Goal: Task Accomplishment & Management: Complete application form

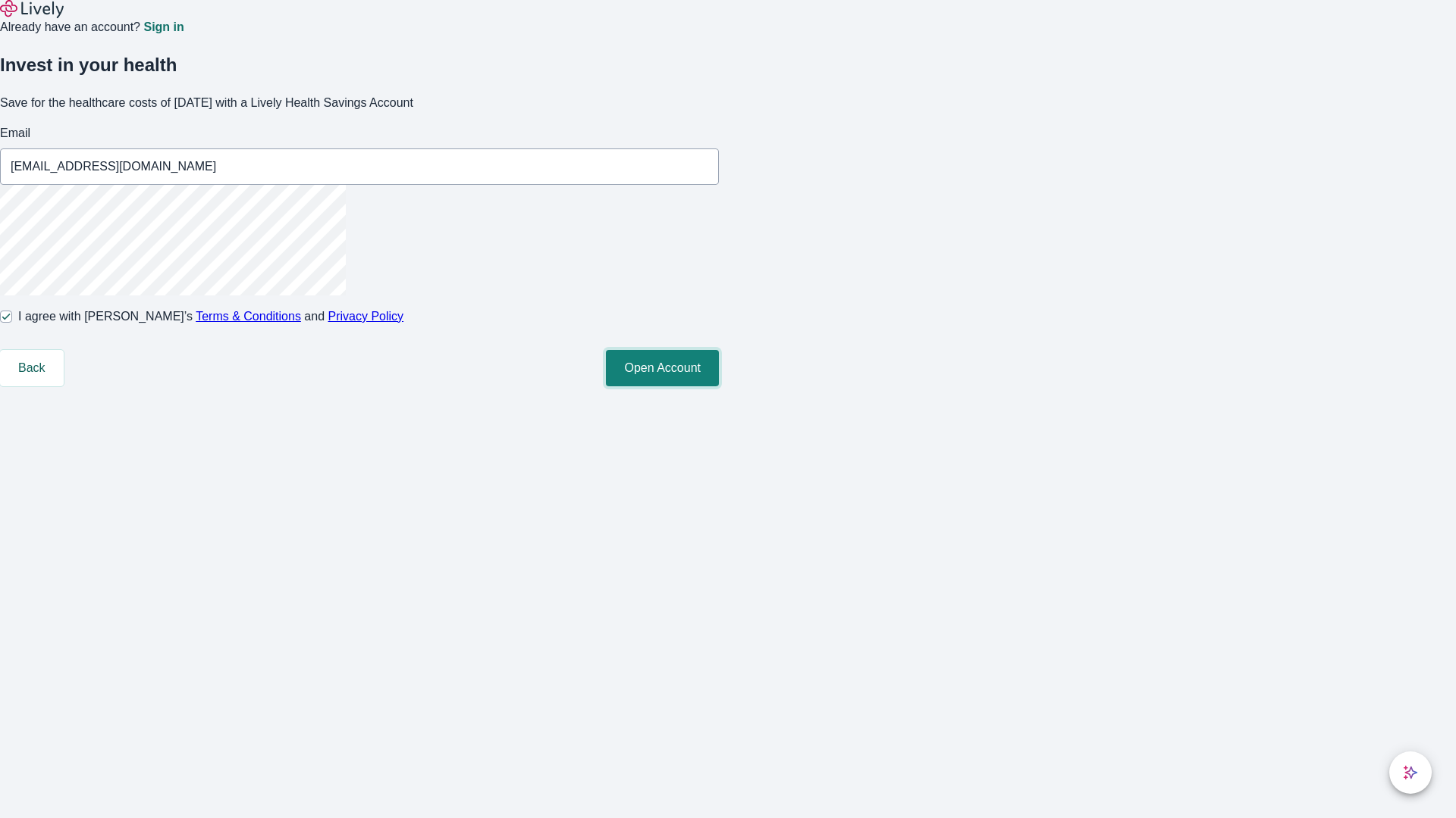
click at [719, 386] on button "Open Account" at bounding box center [661, 368] width 113 height 36
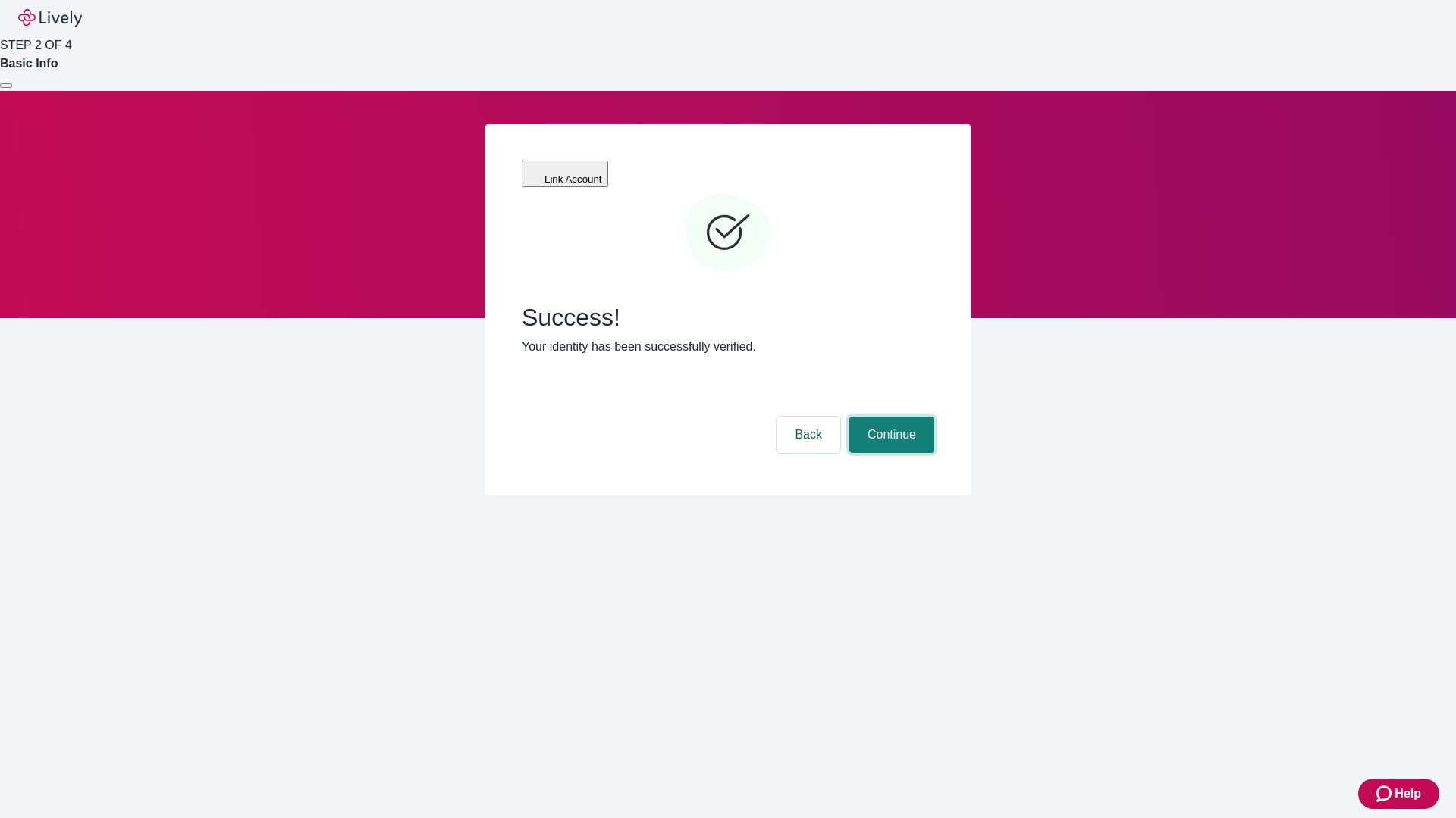
click at [889, 417] on button "Continue" at bounding box center [892, 434] width 85 height 36
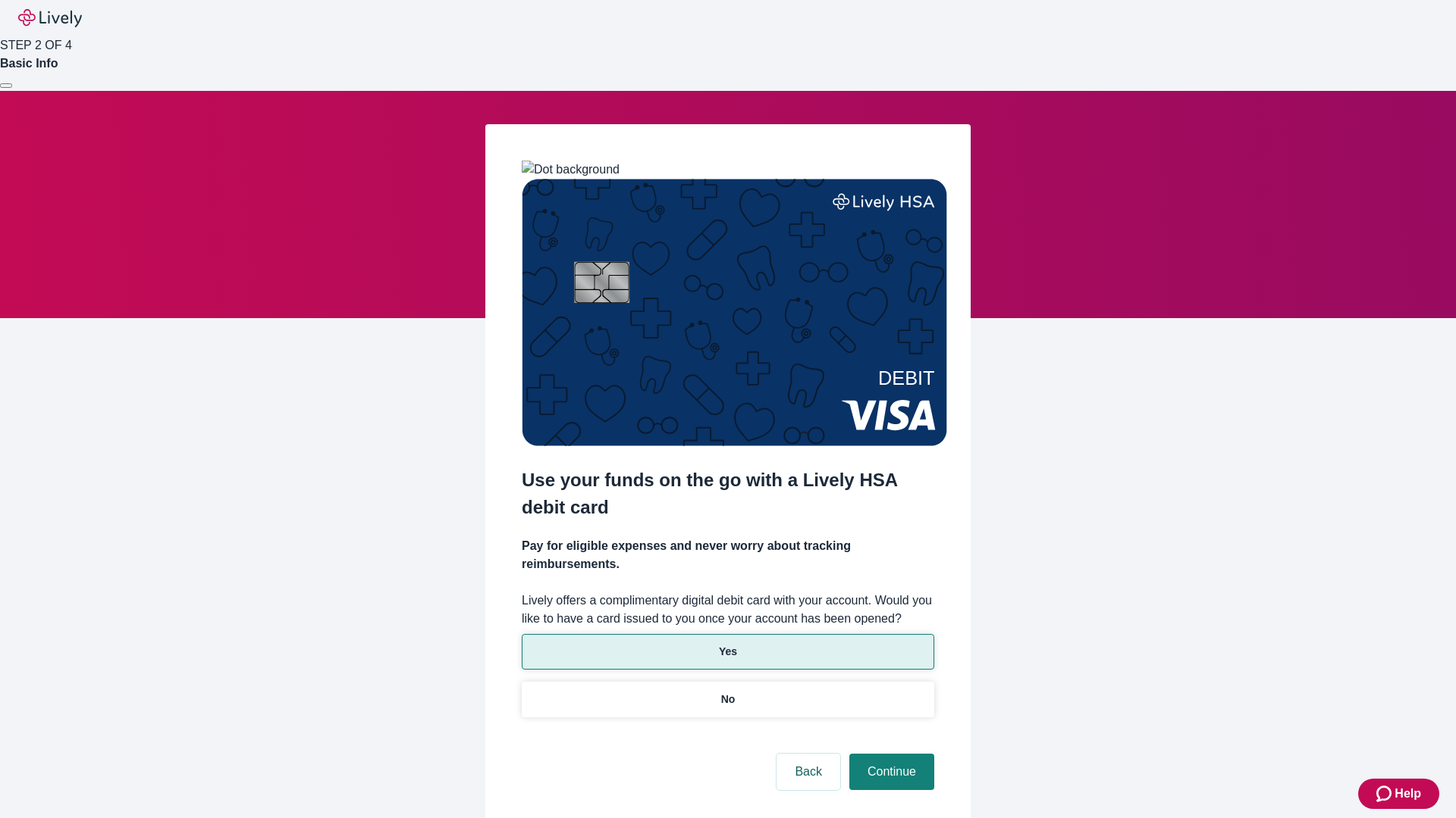
click at [727, 644] on p "Yes" at bounding box center [728, 652] width 19 height 16
click at [889, 754] on button "Continue" at bounding box center [892, 772] width 85 height 36
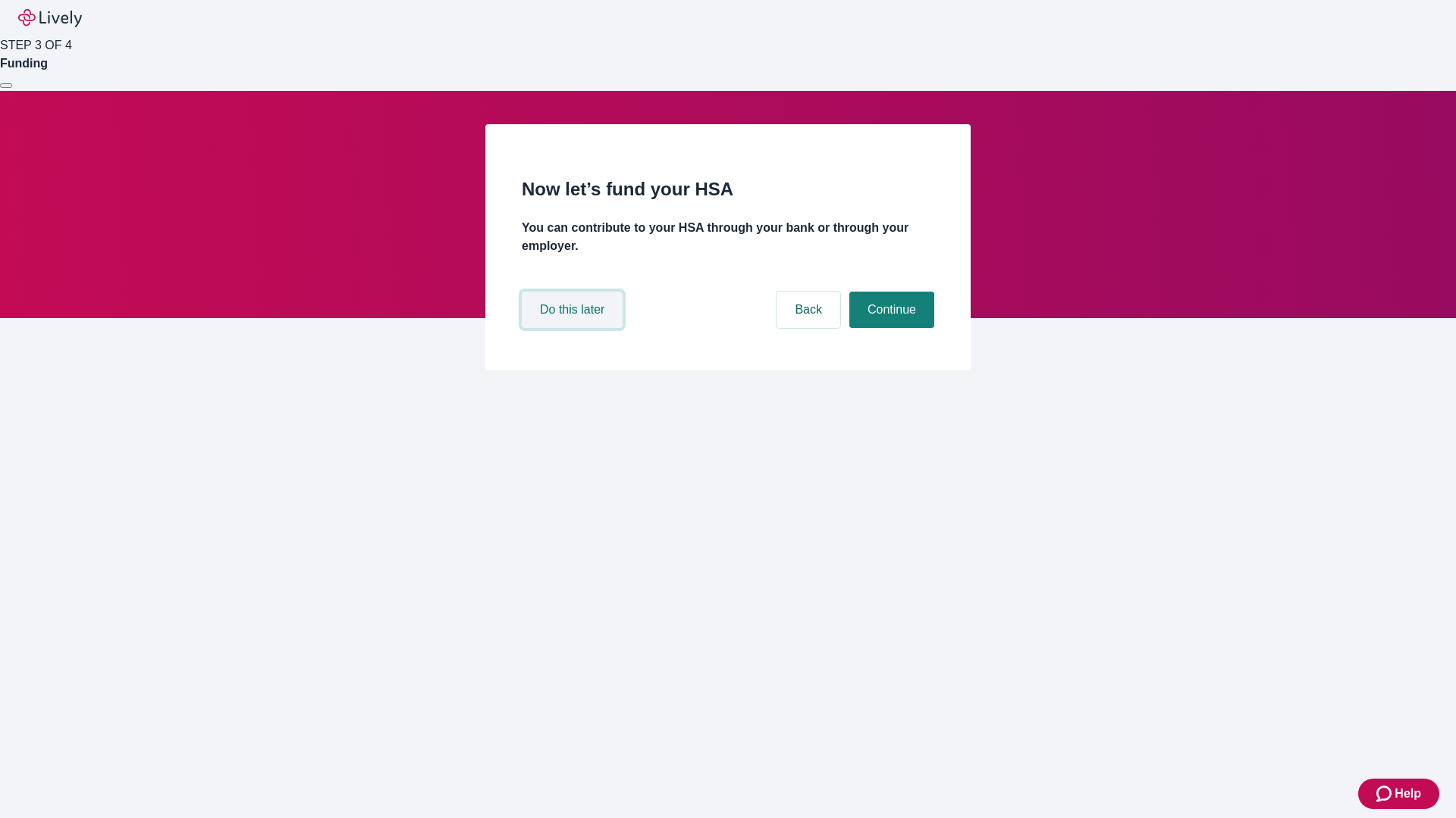
click at [574, 328] on button "Do this later" at bounding box center [572, 309] width 101 height 36
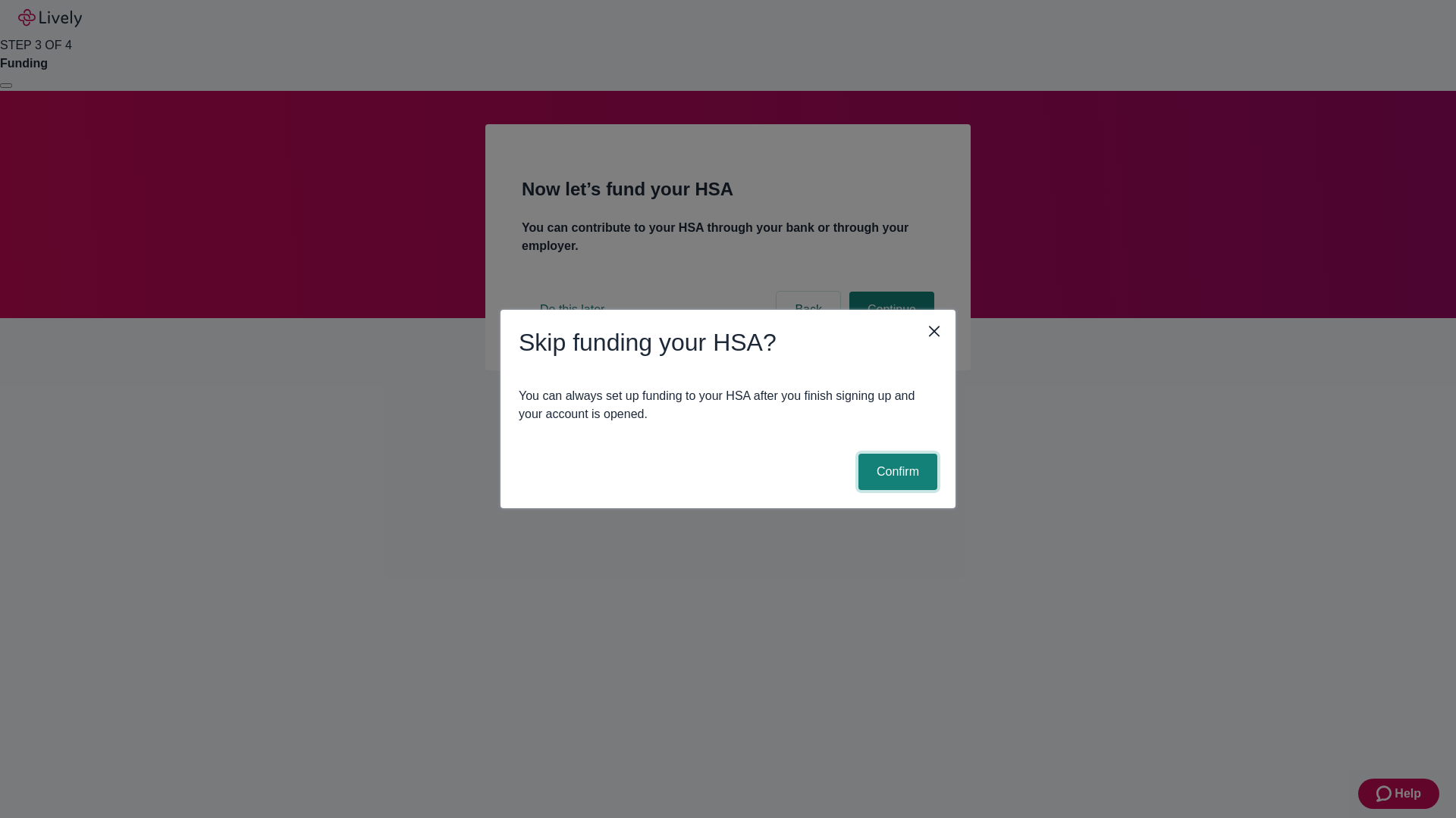
click at [896, 472] on button "Confirm" at bounding box center [897, 471] width 79 height 36
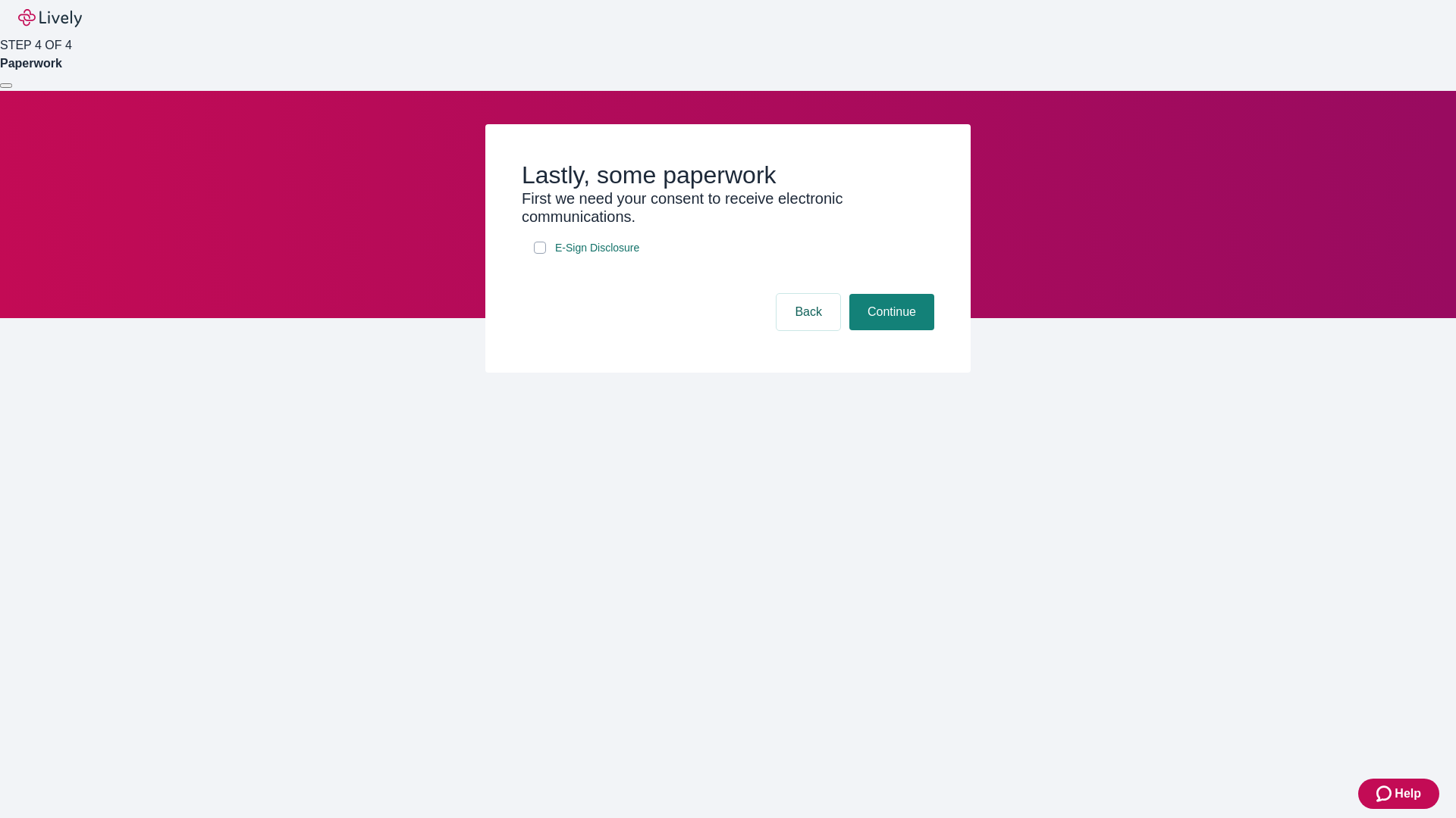
click at [540, 253] on input "E-Sign Disclosure" at bounding box center [540, 248] width 12 height 12
checkbox input "true"
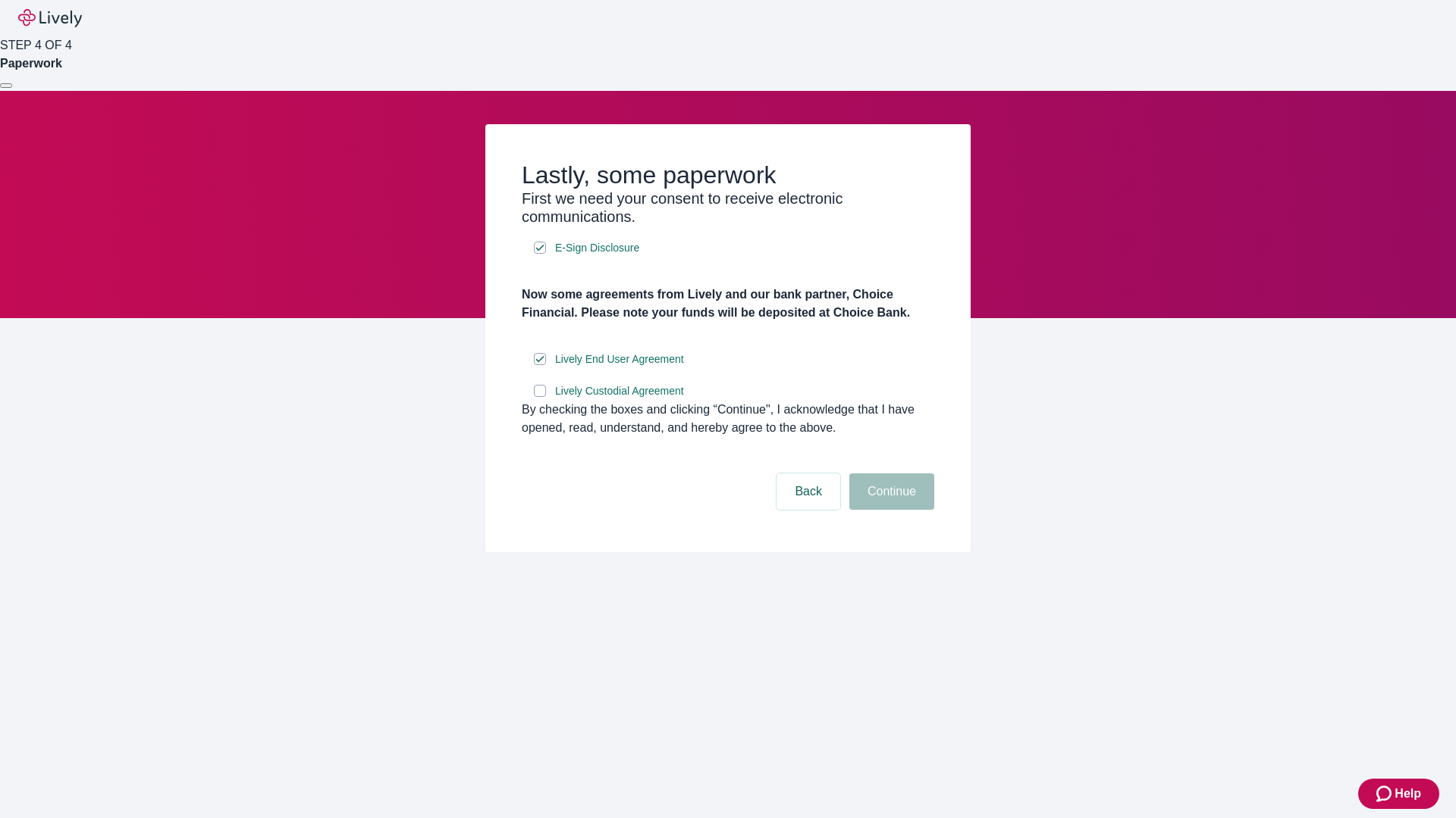
click at [540, 397] on input "Lively Custodial Agreement" at bounding box center [540, 391] width 12 height 12
checkbox input "true"
click at [889, 510] on button "Continue" at bounding box center [892, 491] width 85 height 36
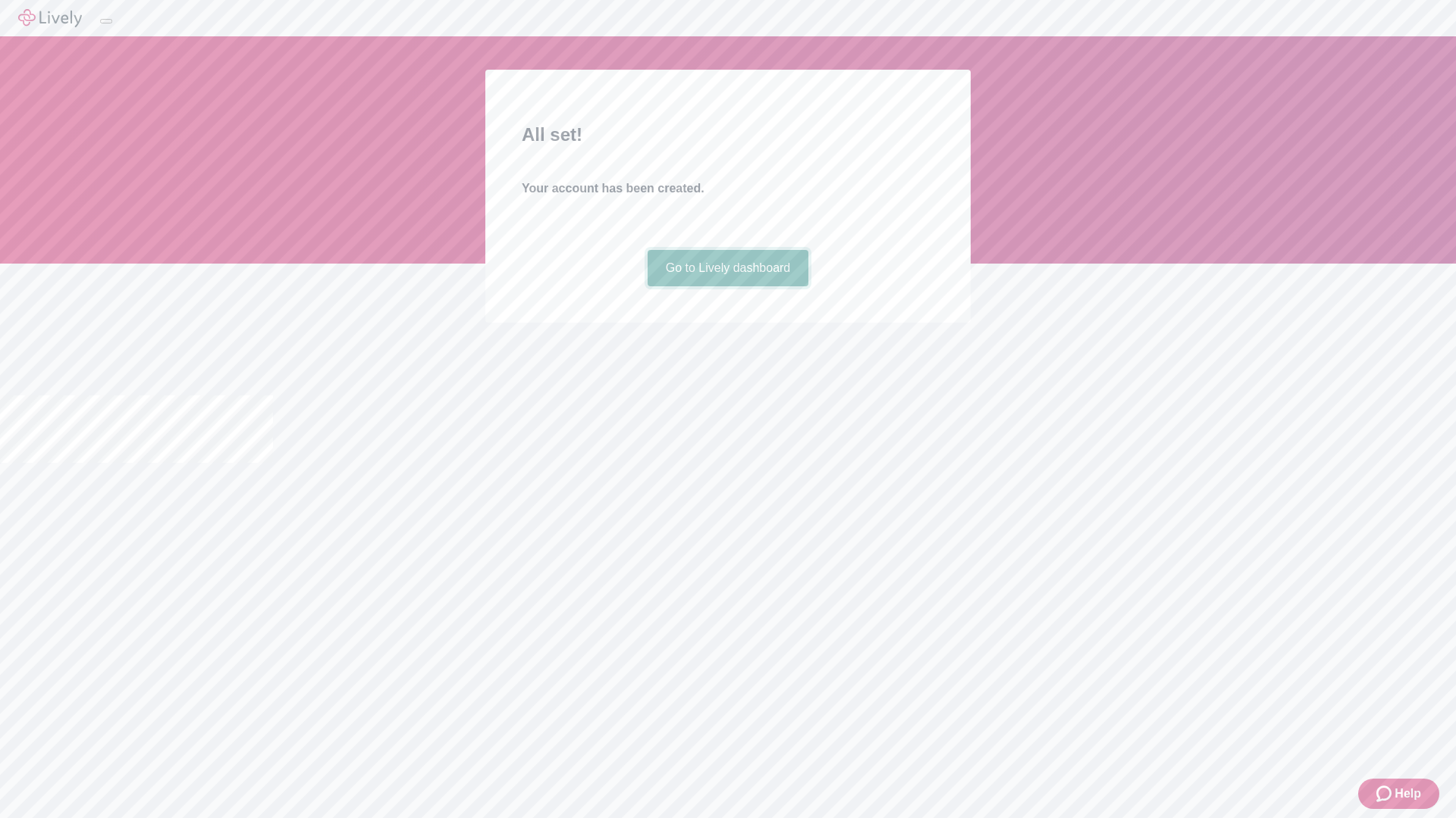
click at [727, 286] on link "Go to Lively dashboard" at bounding box center [728, 268] width 161 height 36
